Goal: Go to known website: Access a specific website the user already knows

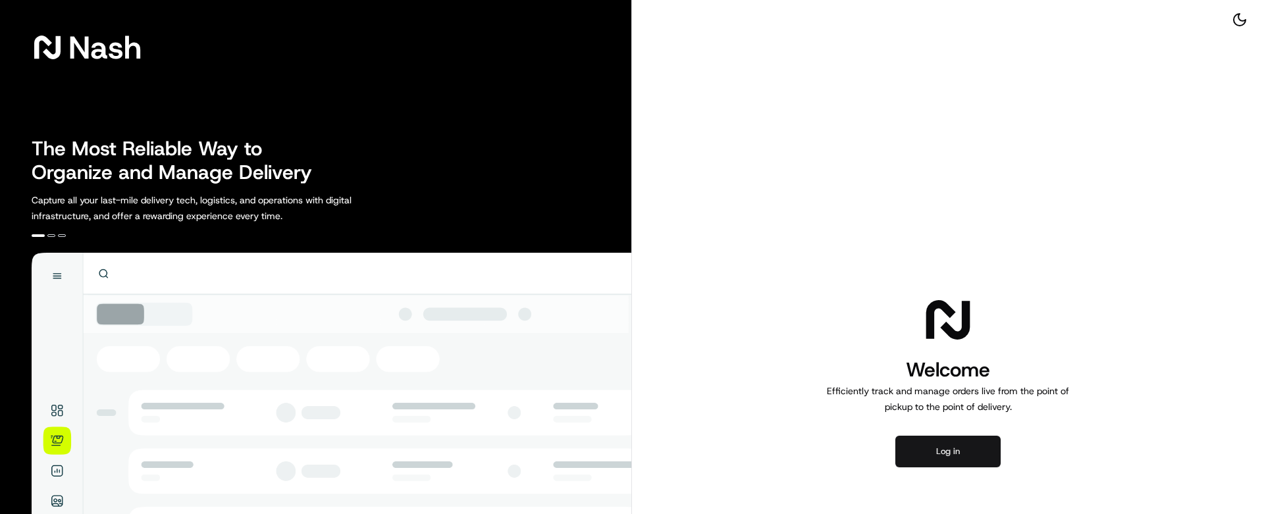
click at [949, 454] on button "Log in" at bounding box center [947, 452] width 105 height 32
